Goal: Obtain resource: Obtain resource

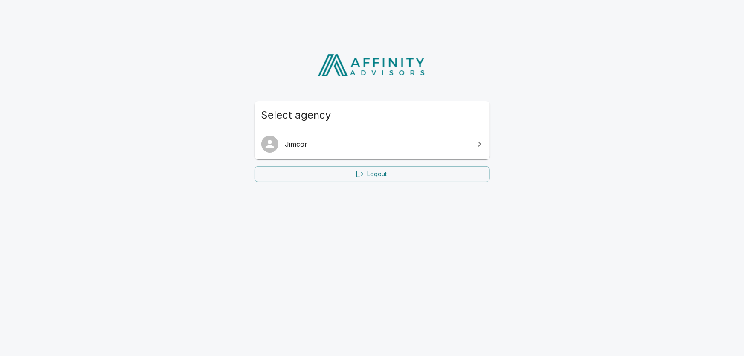
click at [343, 148] on span "Jimcor" at bounding box center [377, 144] width 184 height 10
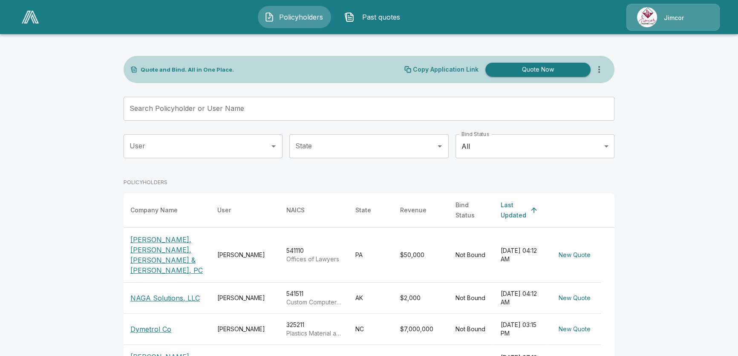
click at [356, 18] on button "Past quotes" at bounding box center [374, 17] width 73 height 22
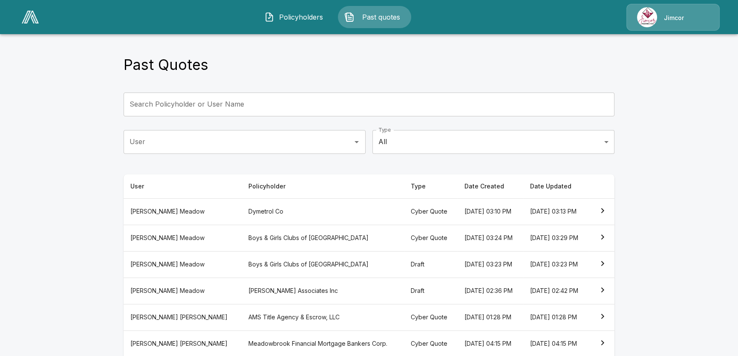
click at [540, 210] on th "[DATE] 03:13 PM" at bounding box center [556, 211] width 66 height 26
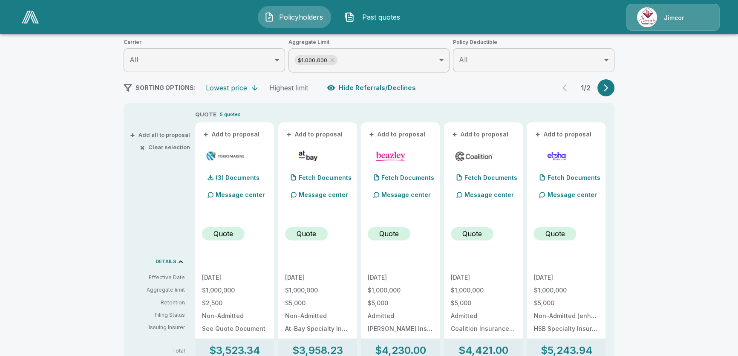
scroll to position [116, 0]
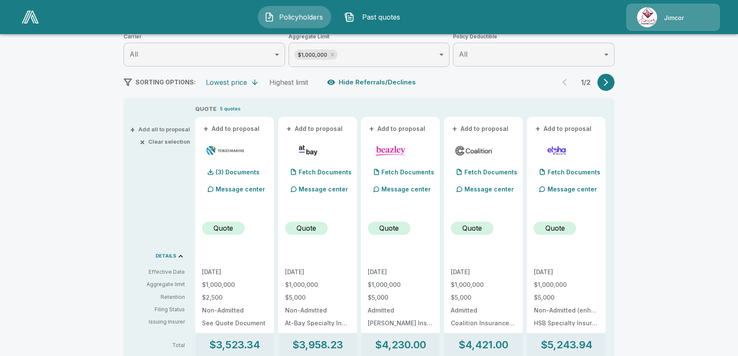
click at [170, 127] on button "+ Add all to proposal" at bounding box center [161, 130] width 58 height 6
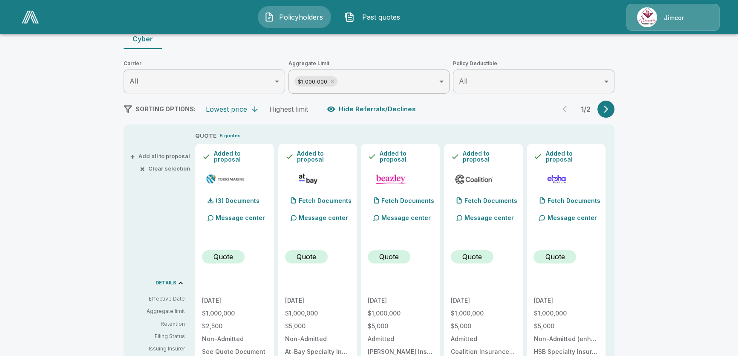
scroll to position [0, 0]
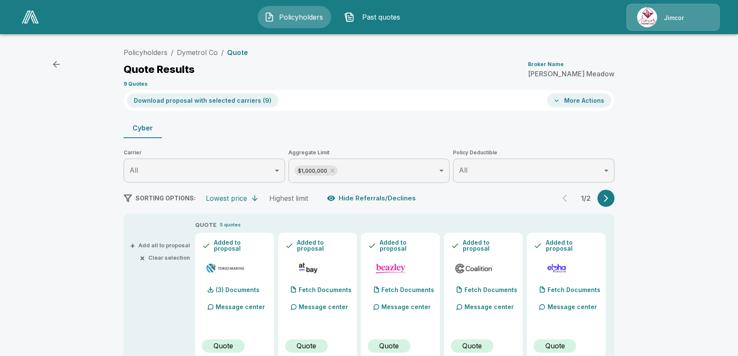
click at [209, 102] on button "Download proposal with selected carriers ( 9 )" at bounding box center [202, 100] width 151 height 14
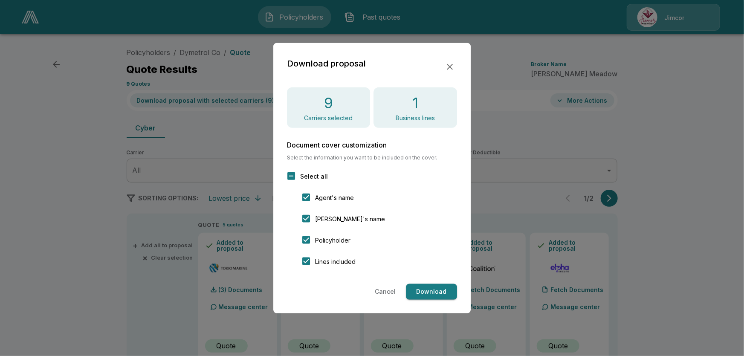
click at [436, 290] on button "Download" at bounding box center [431, 292] width 51 height 16
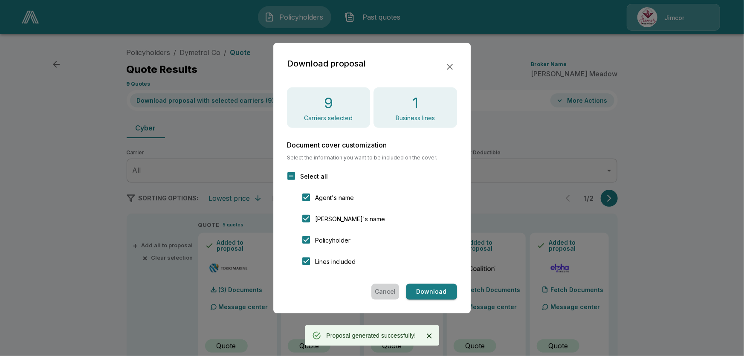
click at [395, 290] on button "Cancel" at bounding box center [385, 292] width 28 height 16
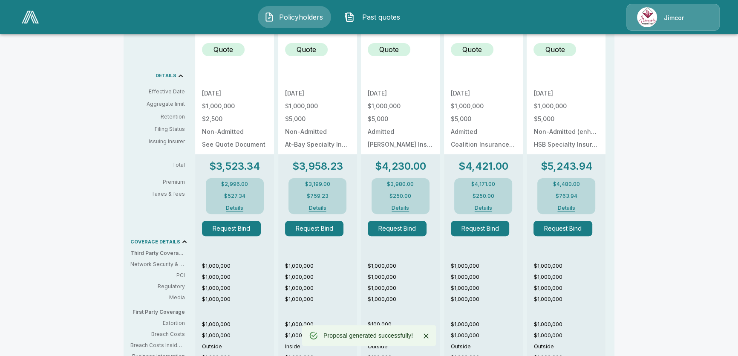
scroll to position [310, 0]
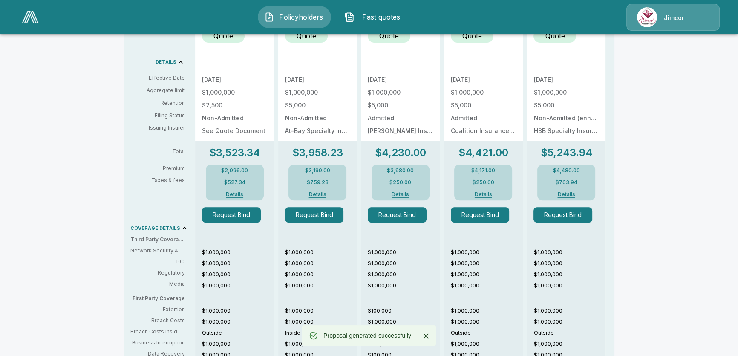
click at [565, 196] on div "$4,480.00 $763.94 Details" at bounding box center [566, 183] width 58 height 36
click at [573, 192] on button "Details" at bounding box center [566, 194] width 34 height 5
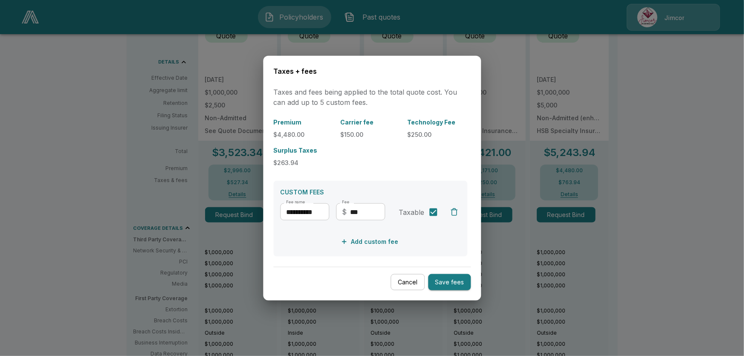
click at [407, 288] on button "Cancel" at bounding box center [407, 282] width 34 height 17
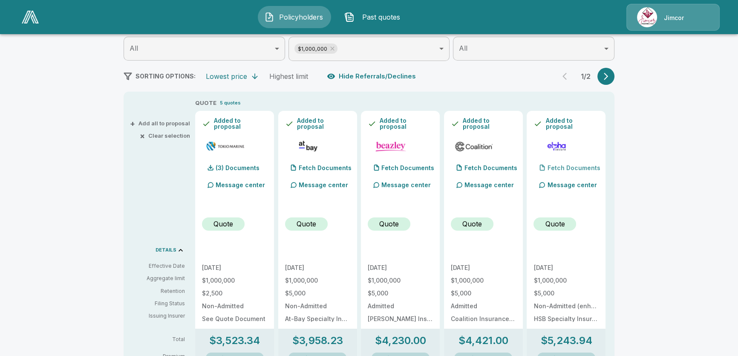
scroll to position [116, 0]
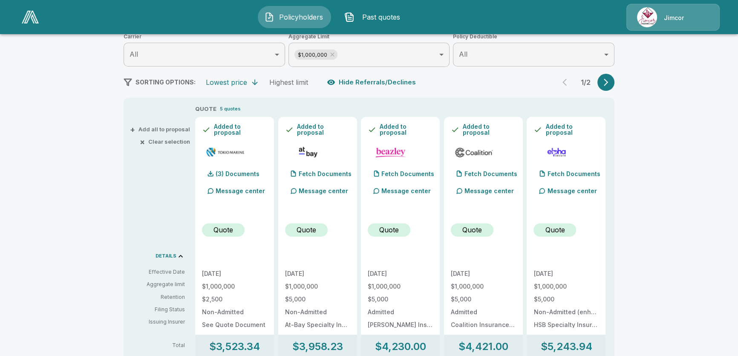
click at [615, 79] on button "button" at bounding box center [605, 82] width 17 height 17
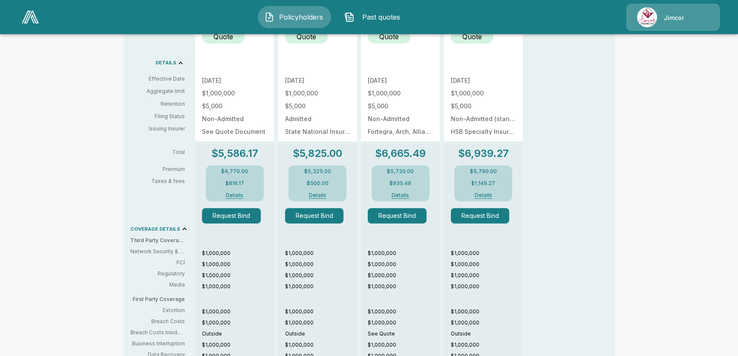
scroll to position [310, 0]
click at [485, 193] on button "Details" at bounding box center [483, 194] width 34 height 5
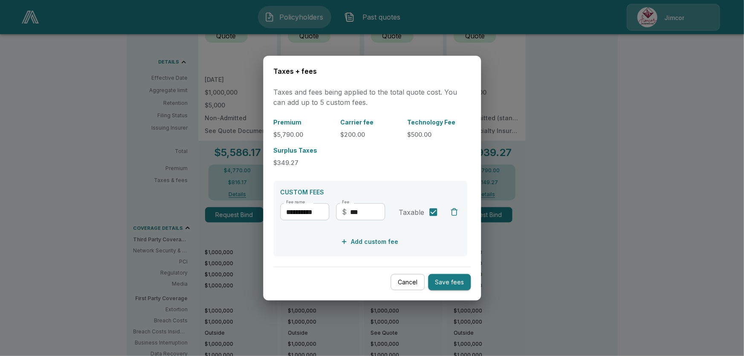
click at [404, 285] on button "Cancel" at bounding box center [407, 282] width 34 height 17
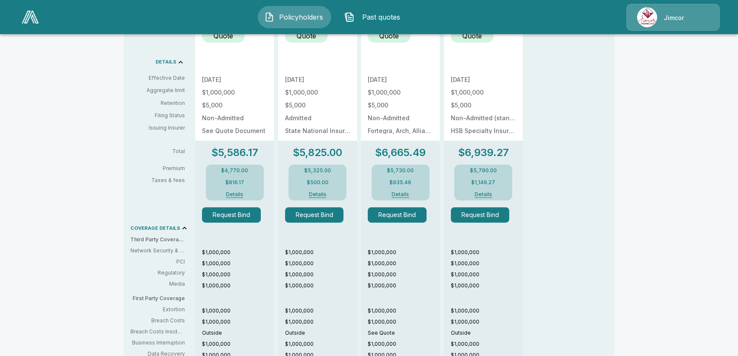
click at [403, 188] on div "$5,730.00 $935.49 Details" at bounding box center [401, 183] width 58 height 36
click at [400, 192] on button "Details" at bounding box center [401, 194] width 34 height 5
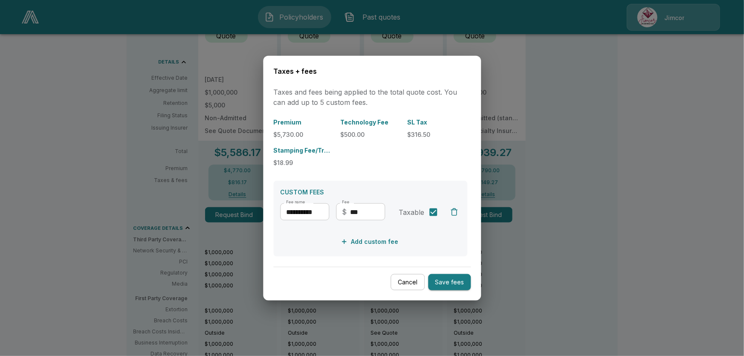
click at [416, 284] on button "Cancel" at bounding box center [407, 282] width 34 height 17
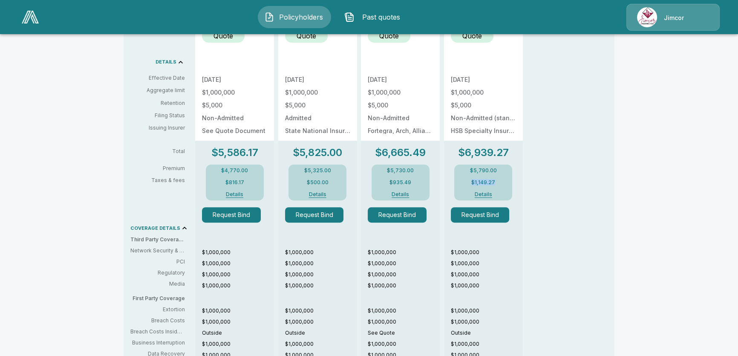
drag, startPoint x: 474, startPoint y: 181, endPoint x: 500, endPoint y: 177, distance: 26.3
click at [500, 177] on div "$5,790.00 $1,149.27 Details" at bounding box center [483, 183] width 58 height 36
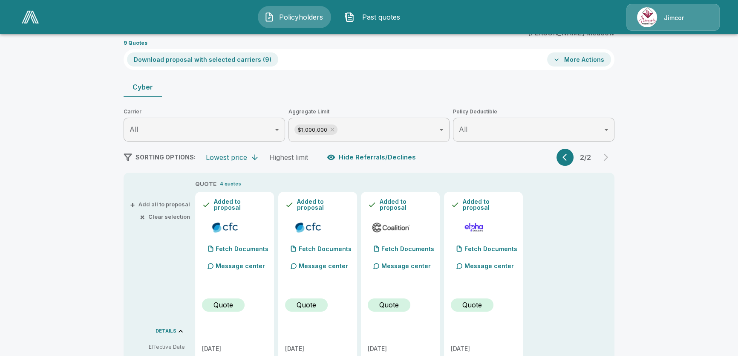
scroll to position [38, 0]
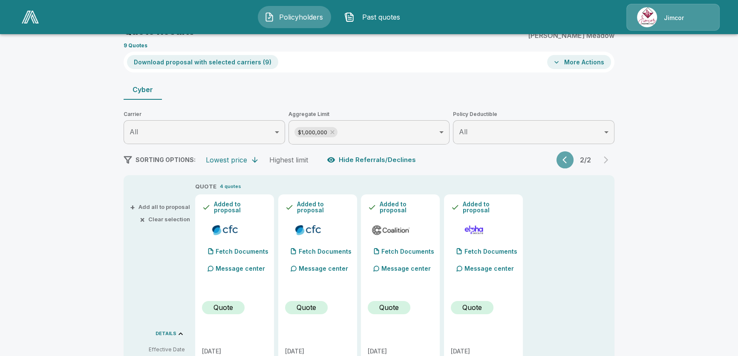
click at [565, 154] on button "button" at bounding box center [565, 159] width 17 height 17
